Goal: Find specific page/section: Locate a particular part of the current website

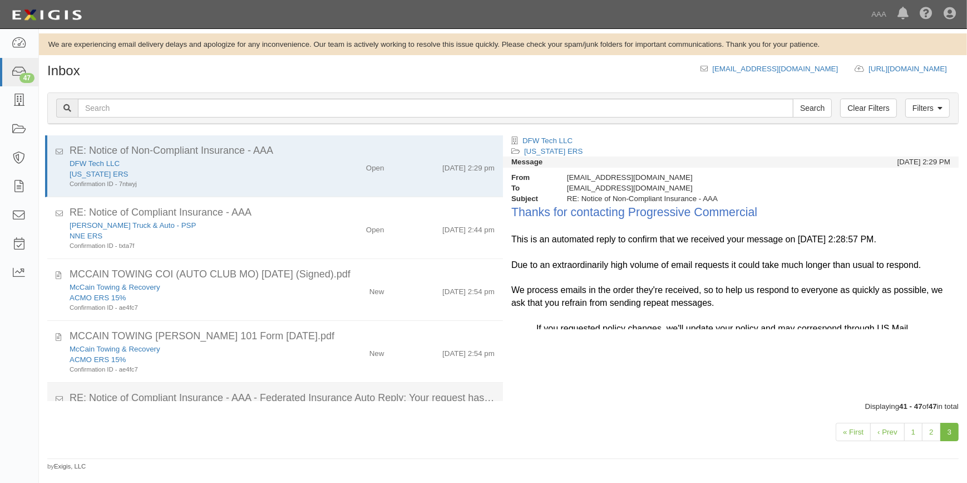
scroll to position [171, 0]
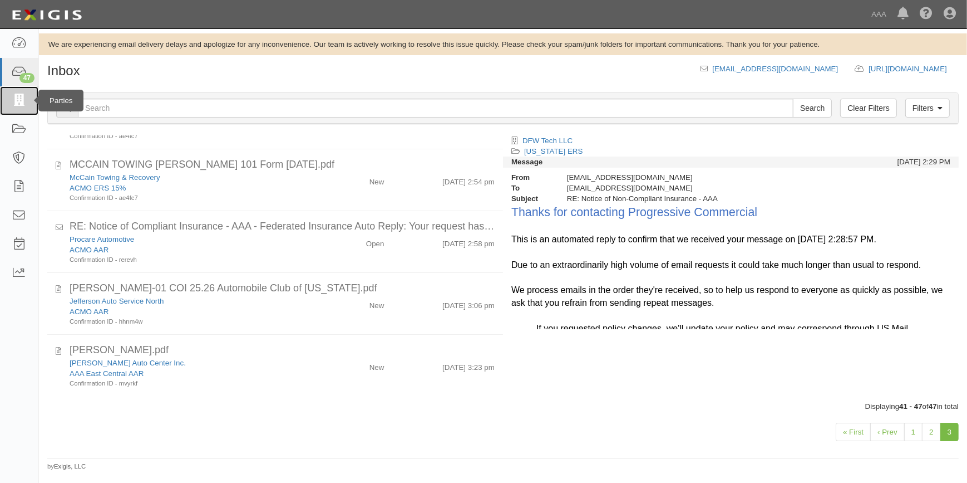
click at [17, 105] on icon at bounding box center [19, 101] width 15 height 12
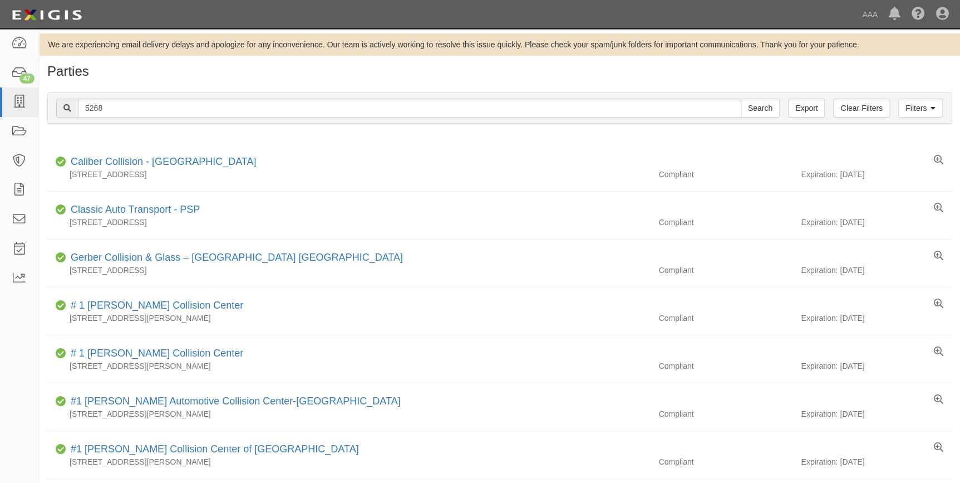
type input "5268"
click at [741, 99] on input "Search" at bounding box center [760, 108] width 39 height 19
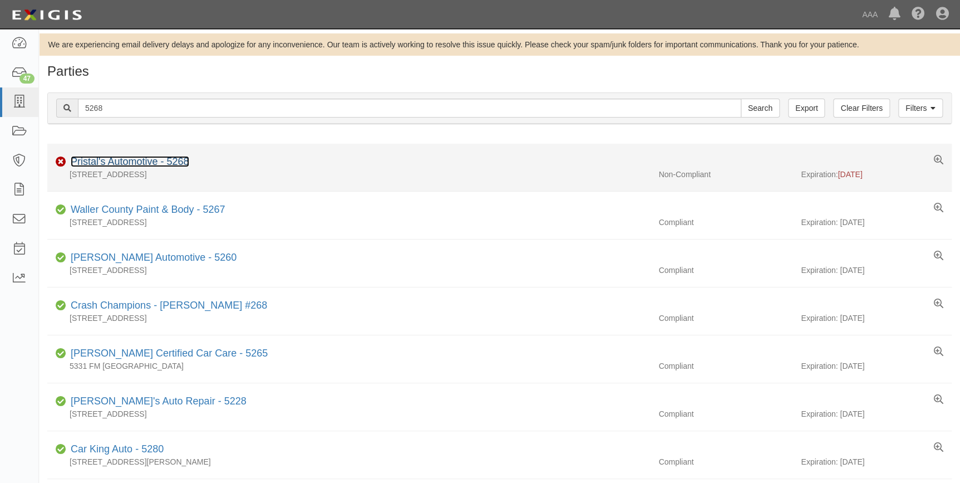
click at [134, 161] on link "Pristal's Automotive - 5268" at bounding box center [130, 161] width 119 height 11
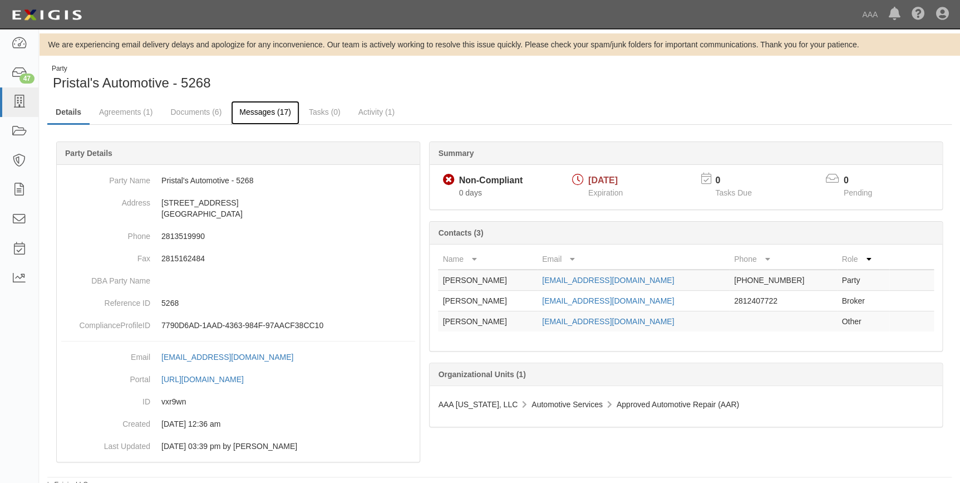
click at [239, 114] on link "Messages (17)" at bounding box center [265, 113] width 68 height 24
